Goal: Find specific fact: Find specific fact

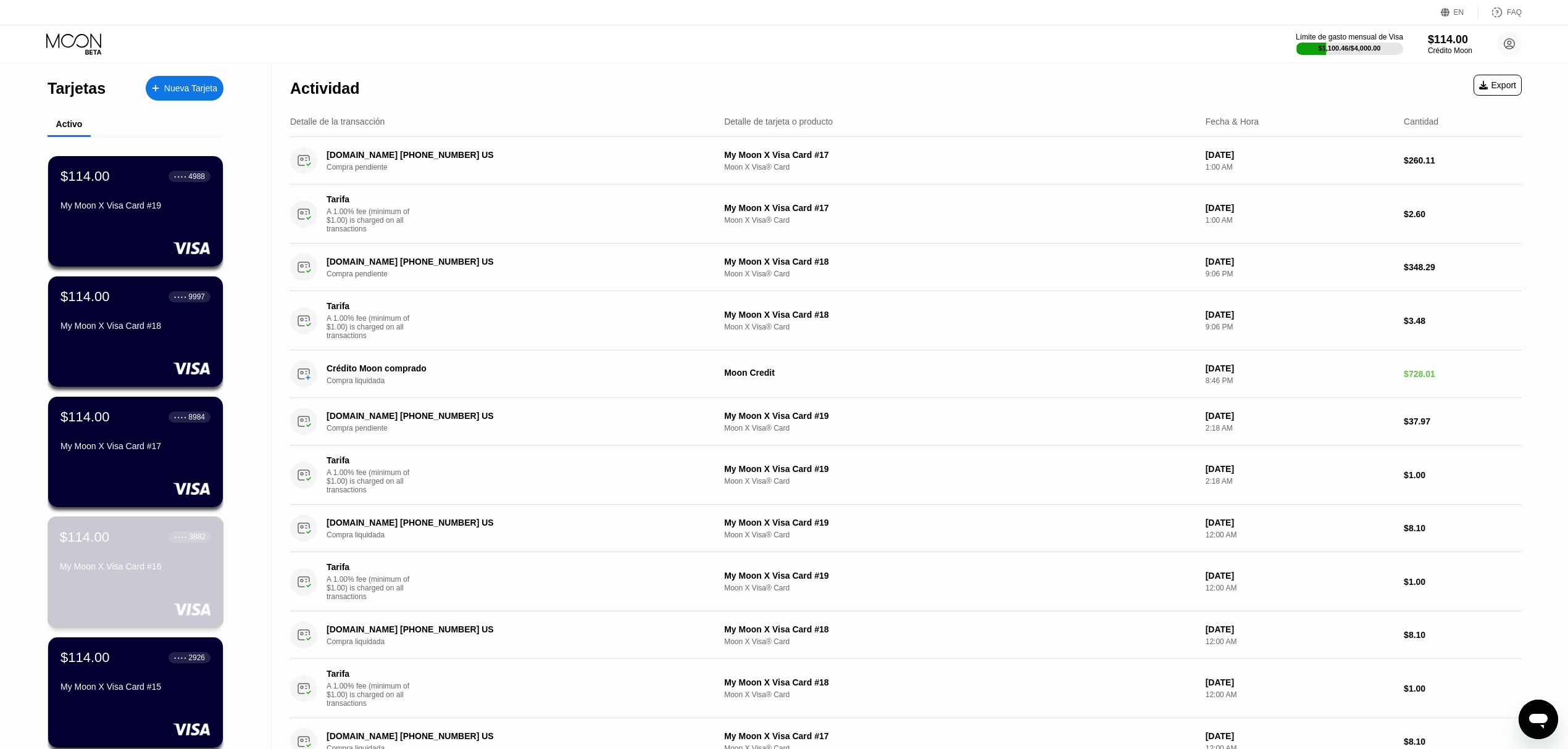
click at [148, 572] on div "My Moon X Visa Card #16" at bounding box center [135, 566] width 151 height 10
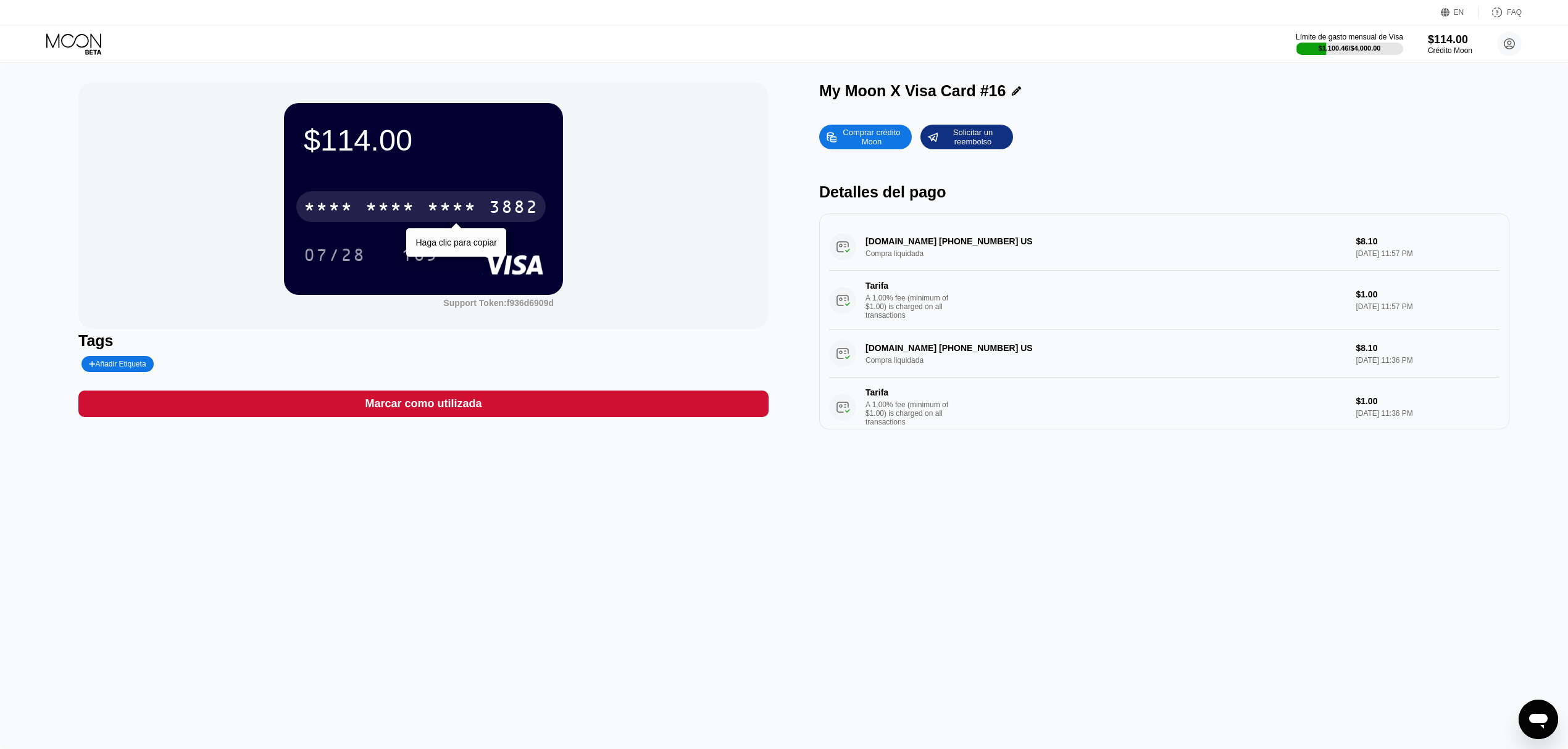
click at [439, 208] on div "* * * *" at bounding box center [452, 209] width 50 height 20
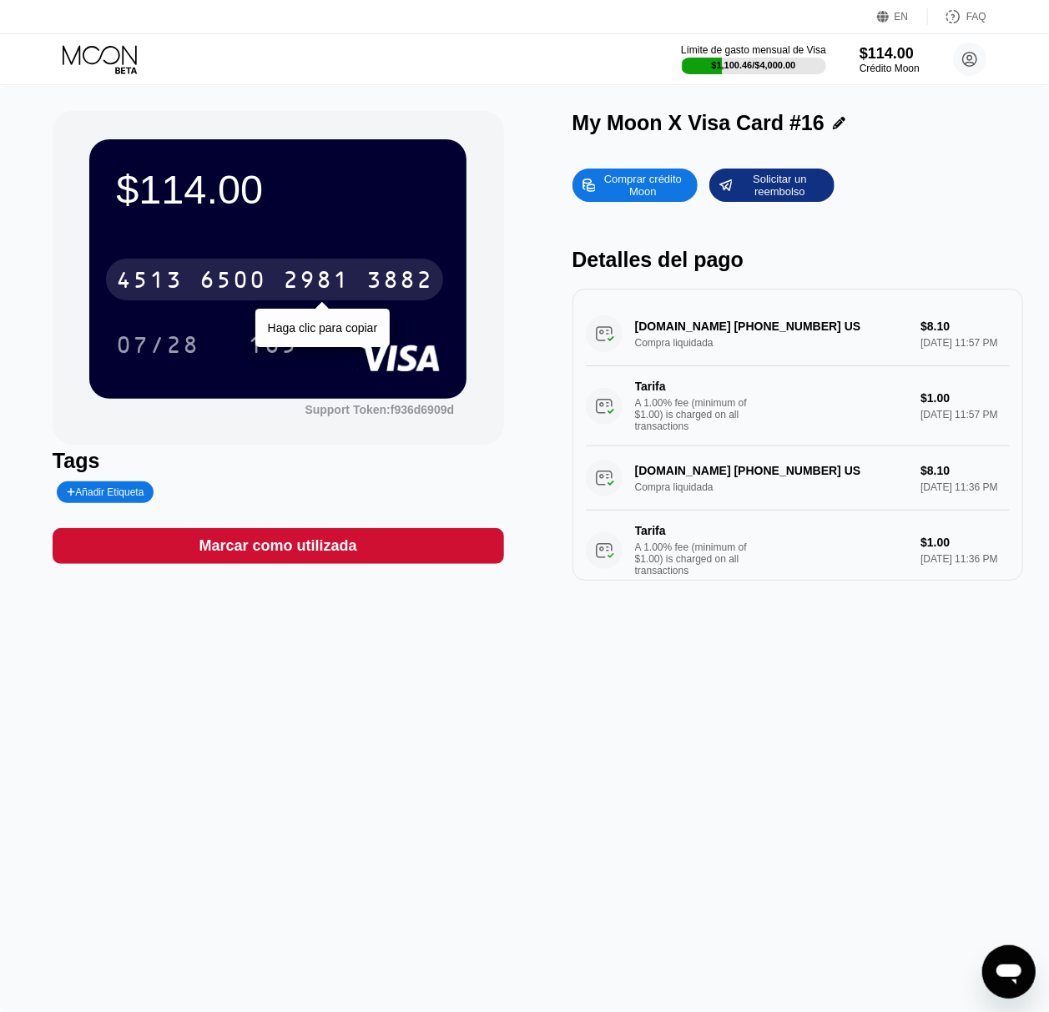
click at [305, 264] on div "4513 6500 2981 3882" at bounding box center [274, 280] width 337 height 42
